Goal: Task Accomplishment & Management: Use online tool/utility

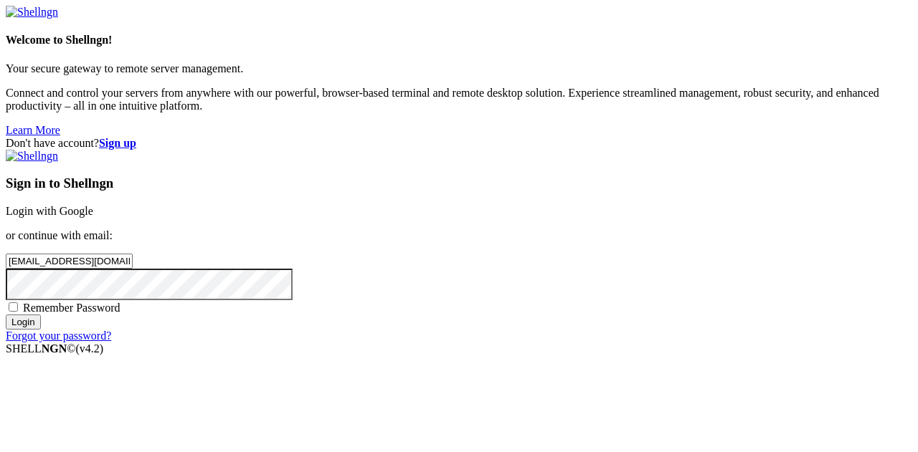
type input "[EMAIL_ADDRESS][DOMAIN_NAME]"
click at [6, 315] on input "Login" at bounding box center [23, 322] width 35 height 15
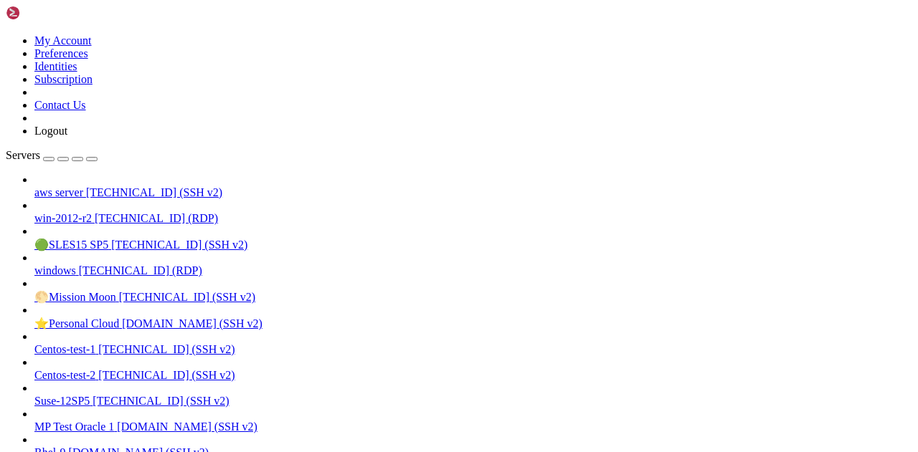
click at [83, 186] on span "aws server" at bounding box center [58, 192] width 49 height 12
click at [65, 186] on span "aws server" at bounding box center [58, 192] width 49 height 12
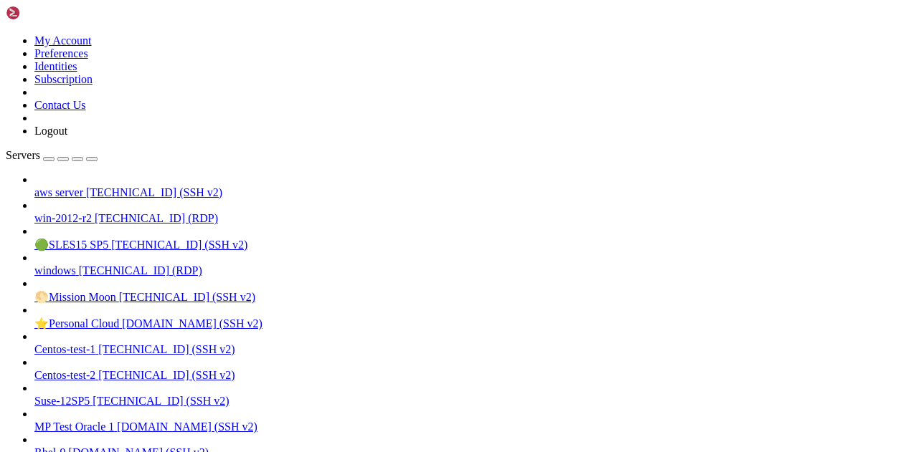
scroll to position [1280, 0]
drag, startPoint x: 201, startPoint y: 1285, endPoint x: 482, endPoint y: 1284, distance: 281.0
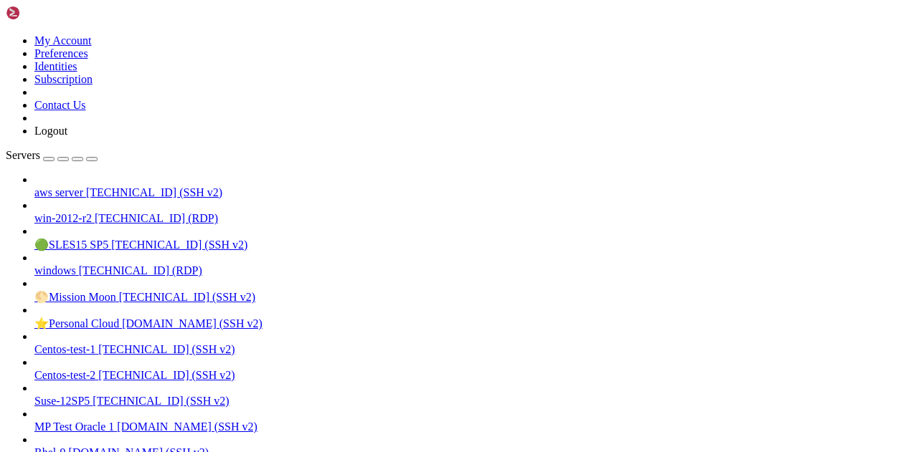
scroll to position [1292, 0]
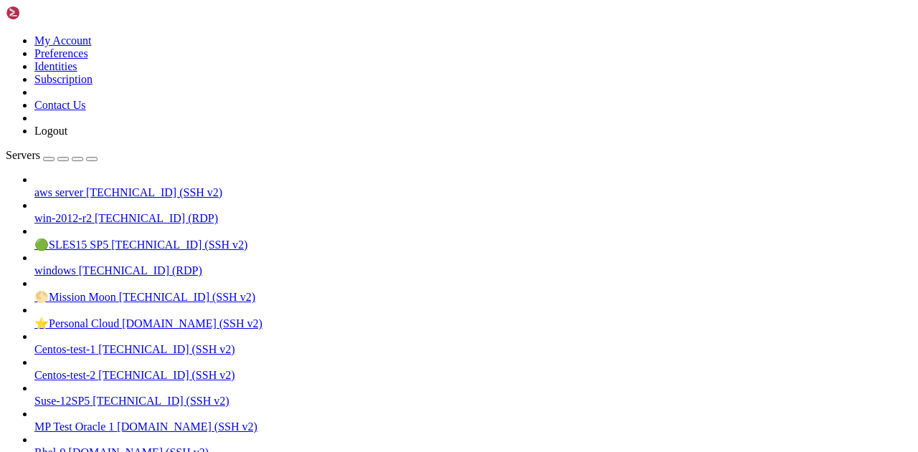
drag, startPoint x: 230, startPoint y: 1272, endPoint x: 161, endPoint y: 1283, distance: 70.5
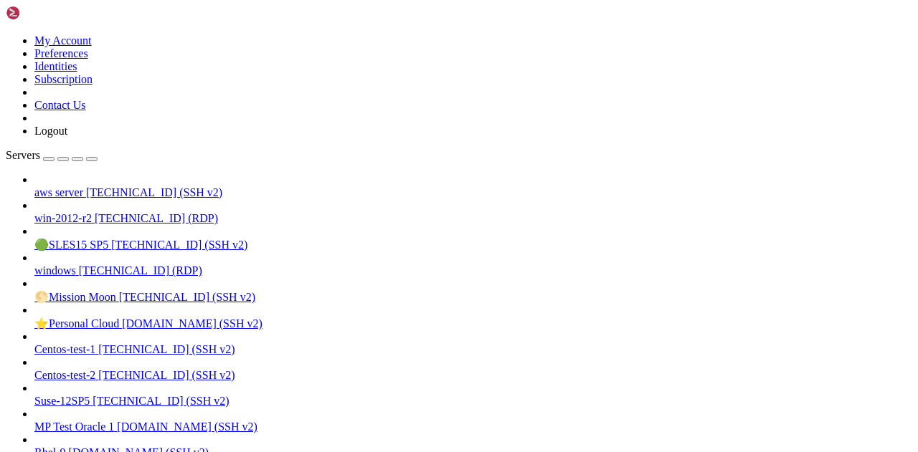
scroll to position [195, 0]
drag, startPoint x: 343, startPoint y: 1301, endPoint x: 291, endPoint y: 1323, distance: 56.2
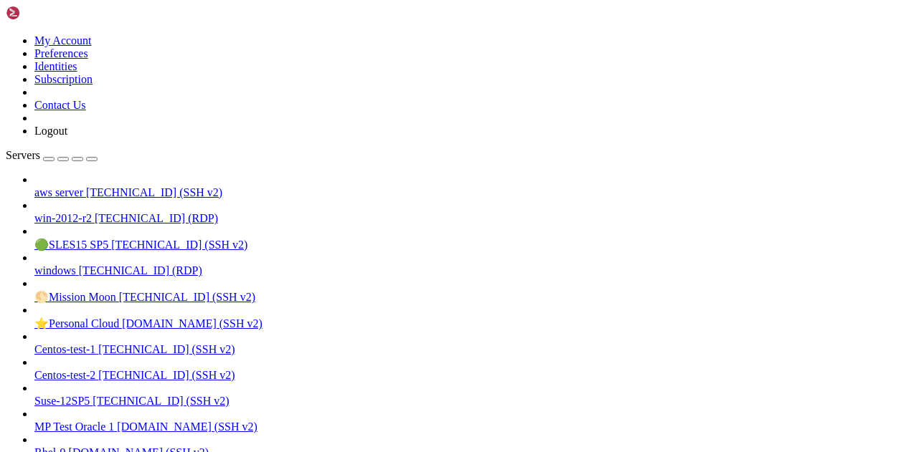
scroll to position [621, 0]
